Goal: Navigation & Orientation: Go to known website

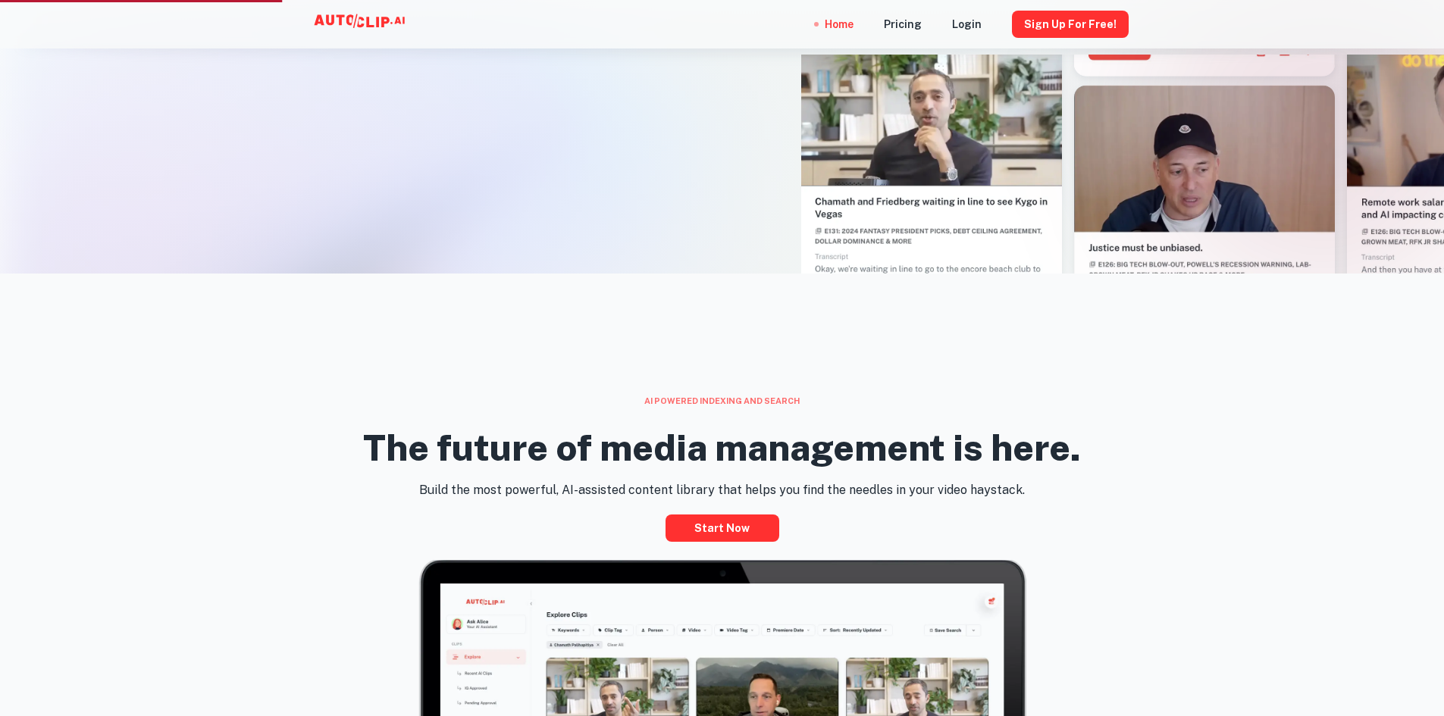
scroll to position [986, 0]
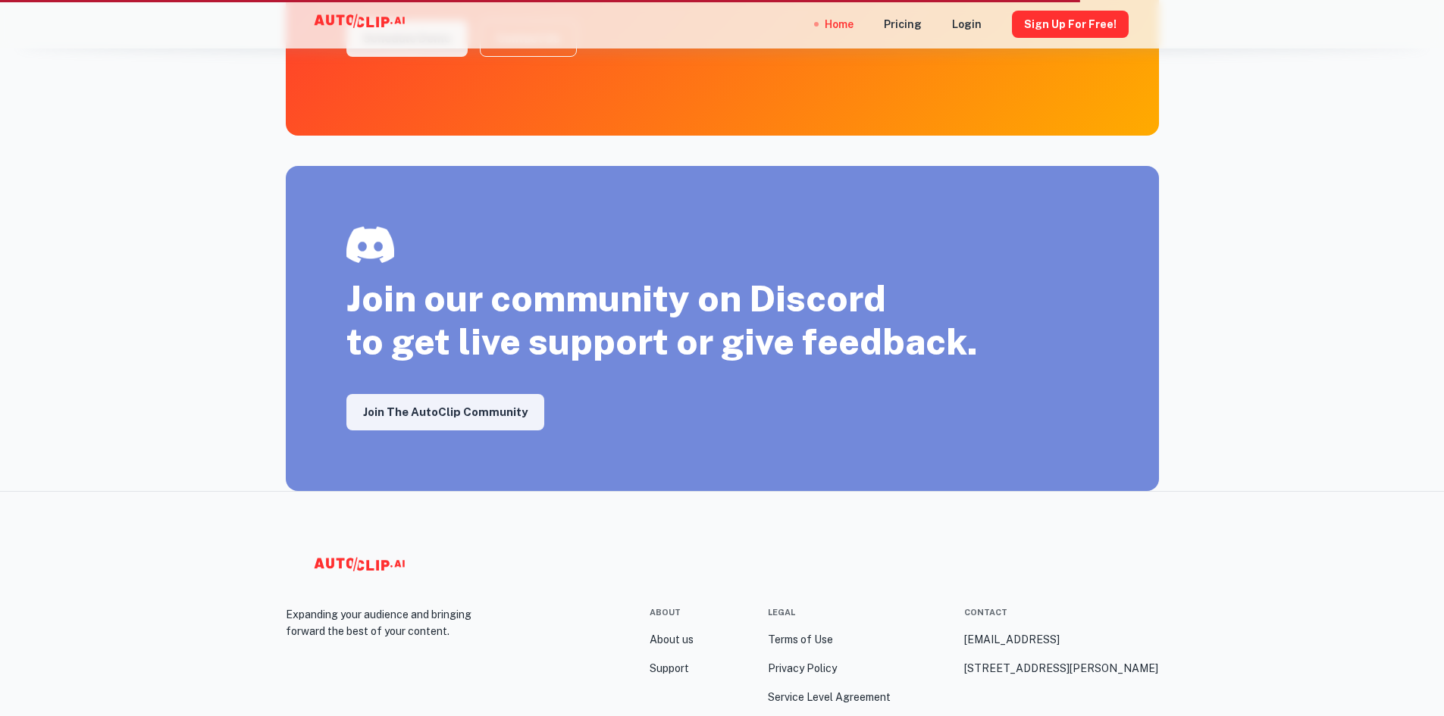
scroll to position [2240, 0]
